Goal: Check status: Check status

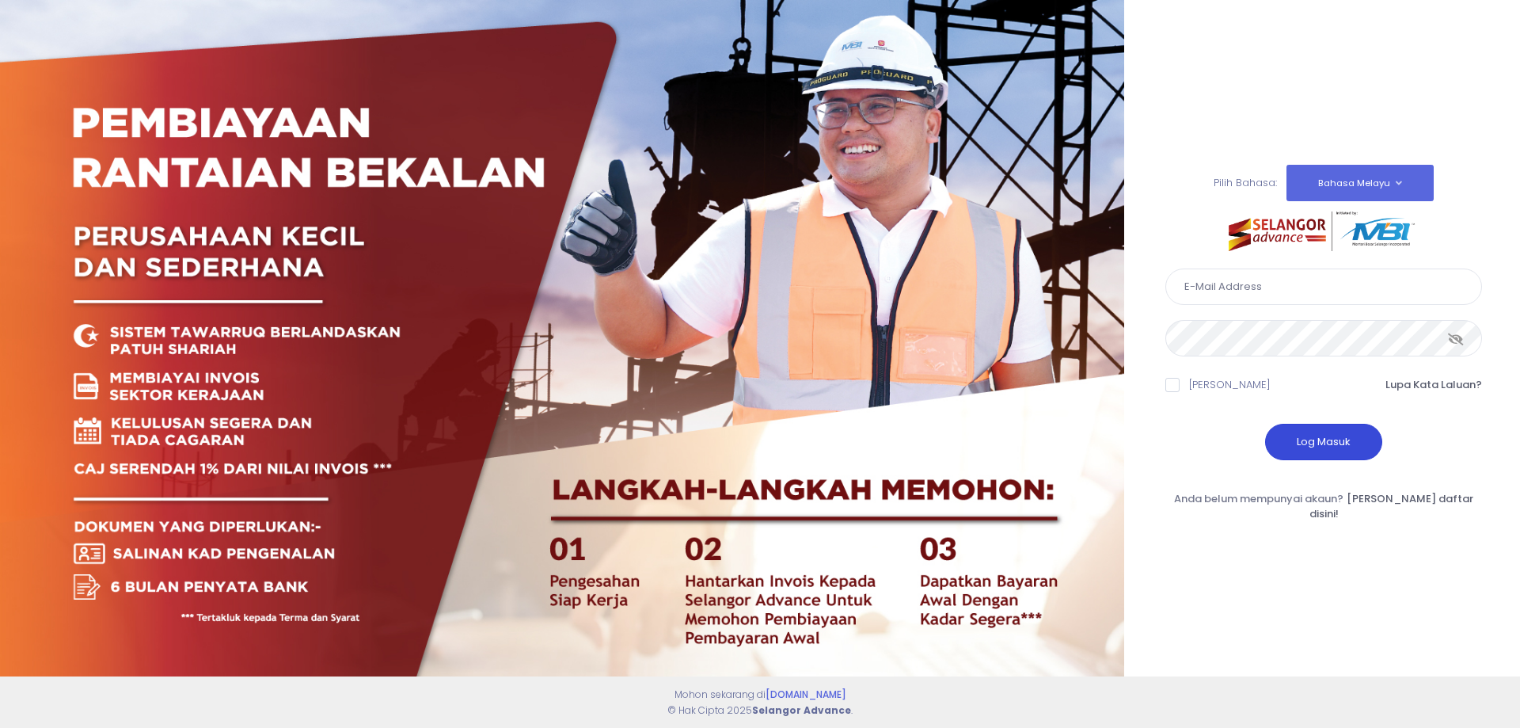
type input "[EMAIL_ADDRESS][DOMAIN_NAME]"
click at [1303, 457] on button "Log Masuk" at bounding box center [1323, 442] width 117 height 36
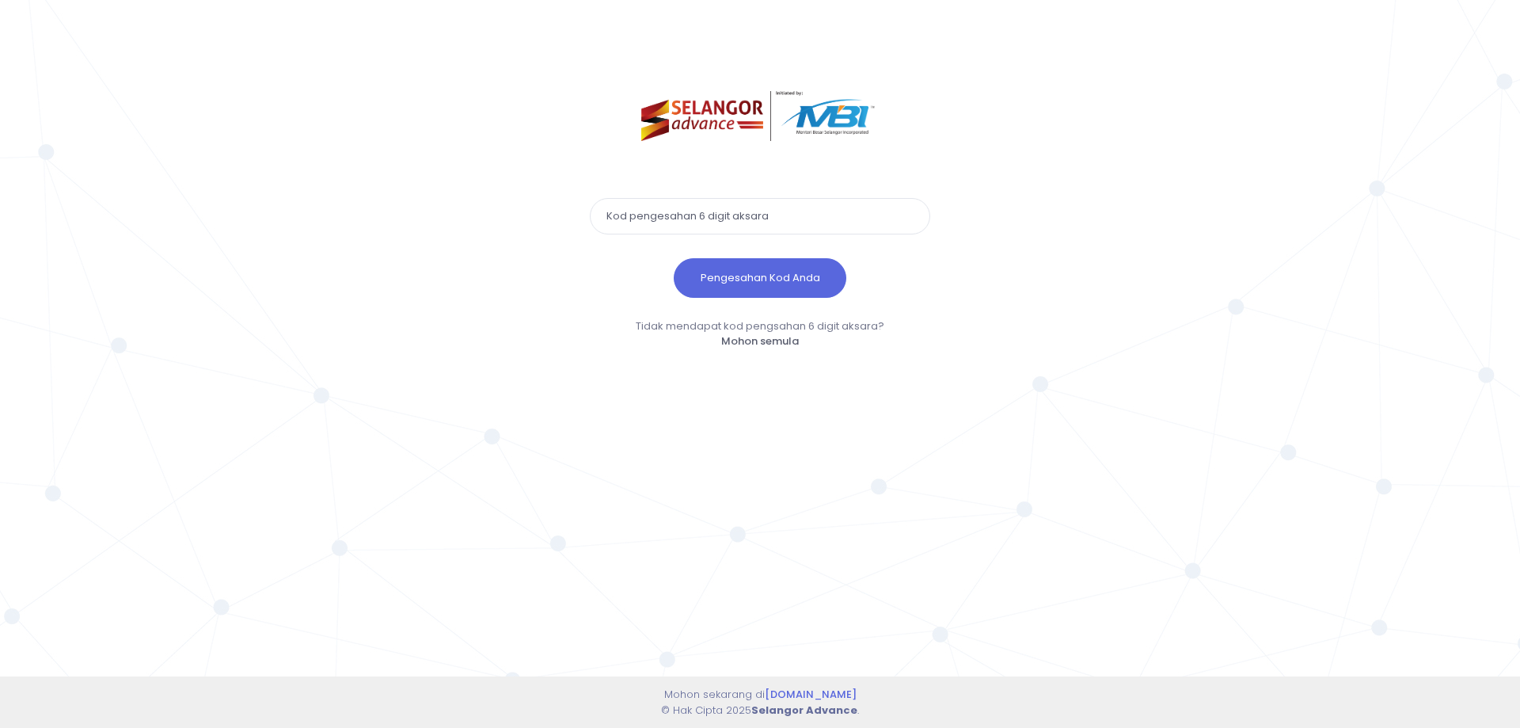
paste input "695502"
type input "695502"
click at [762, 281] on button "Pengesahan Kod Anda" at bounding box center [760, 278] width 173 height 40
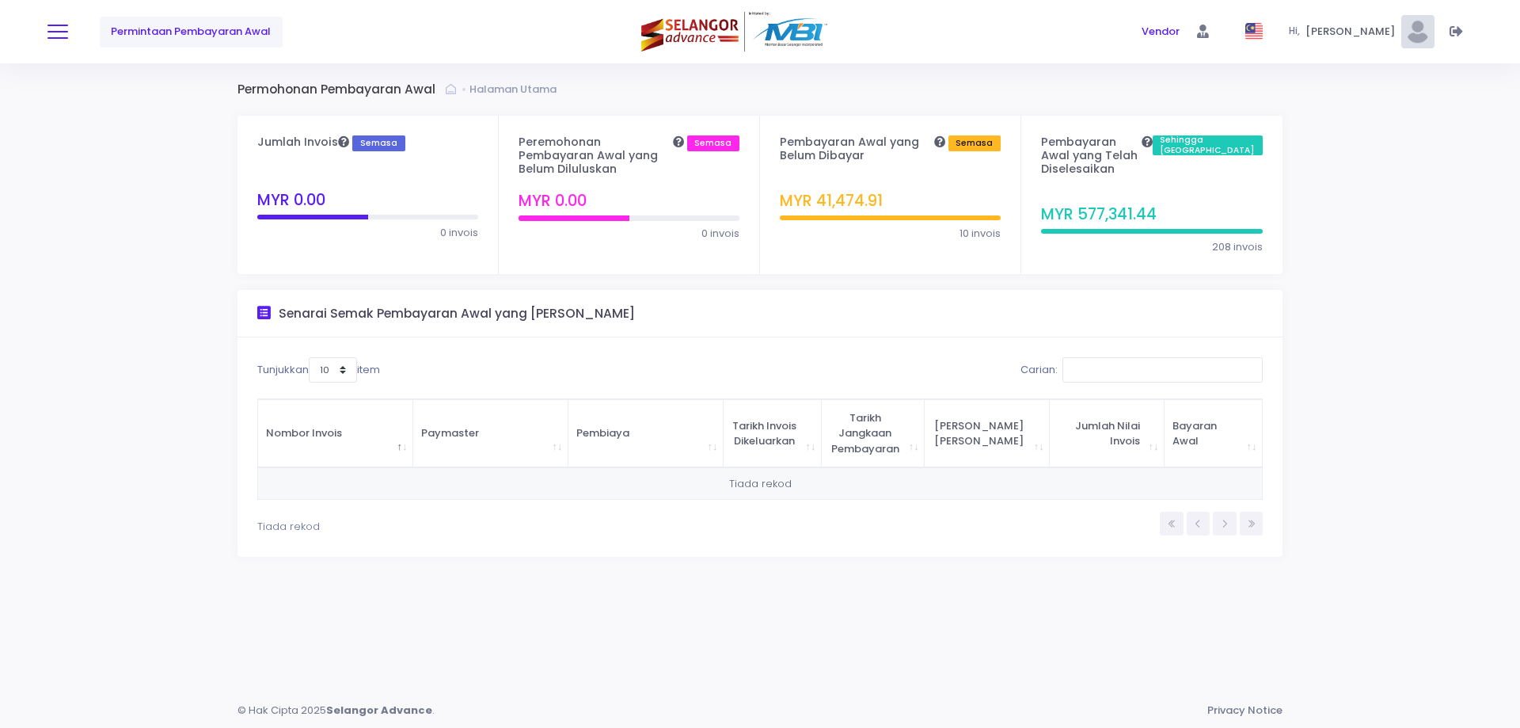
click at [52, 32] on button at bounding box center [58, 31] width 21 height 21
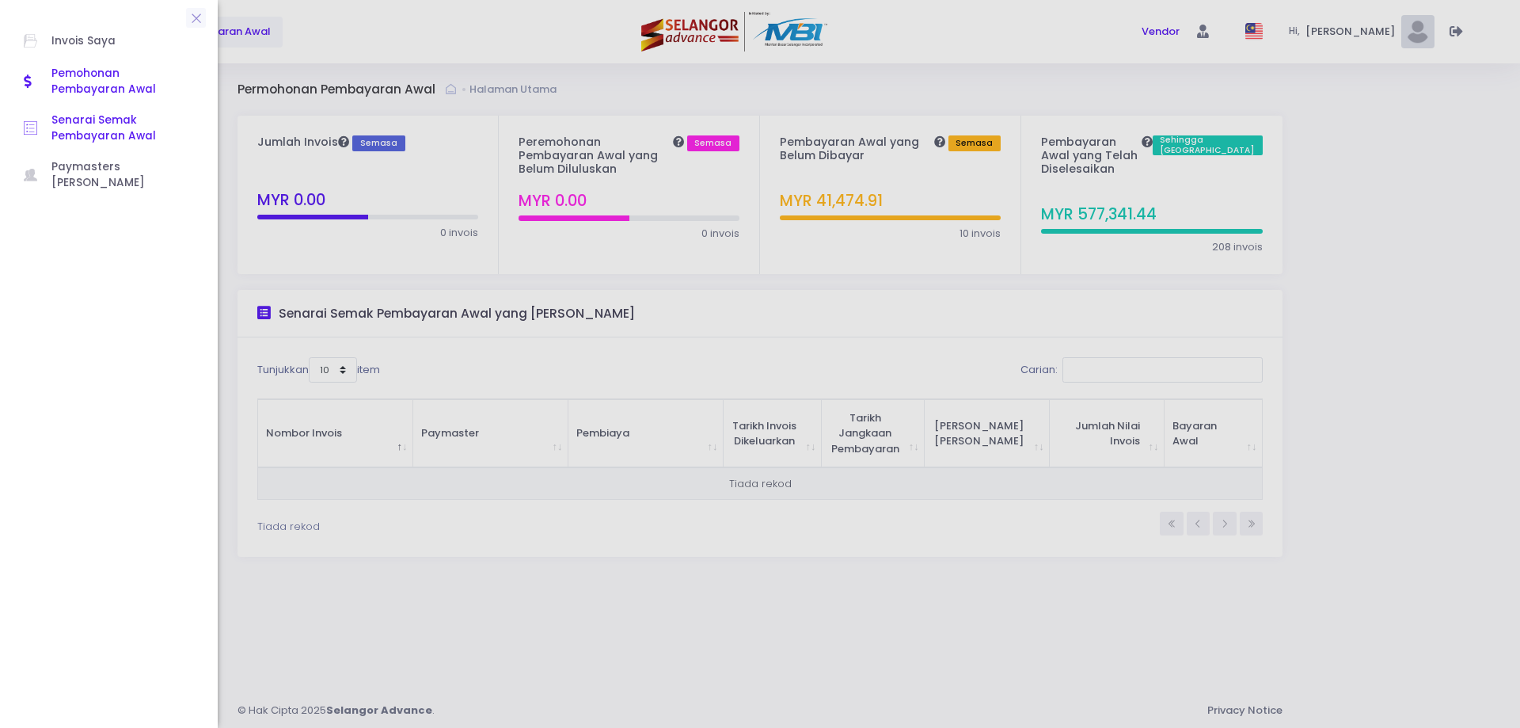
click at [91, 126] on span "Senarai Semak Pembayaran Awal" at bounding box center [122, 128] width 143 height 32
